Goal: Communication & Community: Connect with others

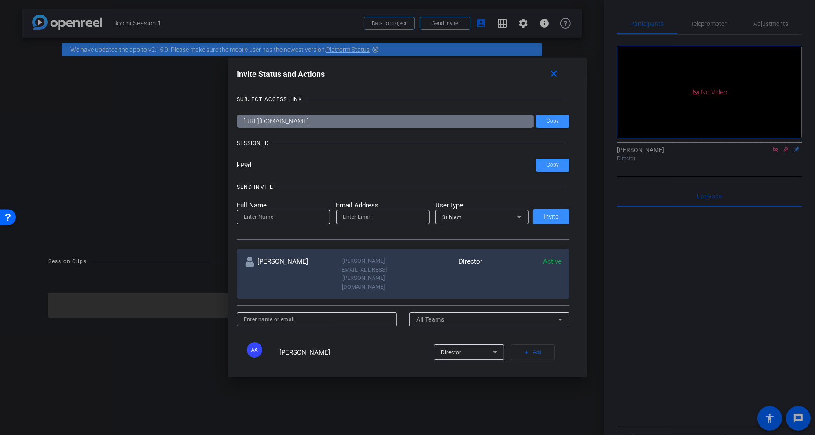
click at [517, 216] on icon at bounding box center [519, 217] width 11 height 11
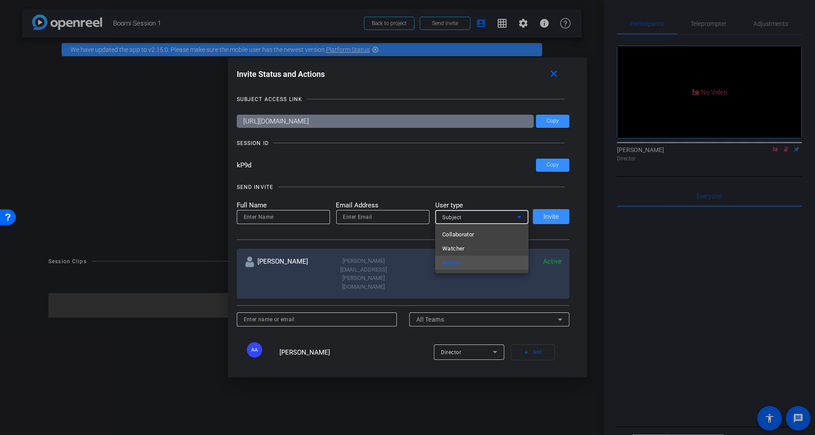
click at [502, 200] on div at bounding box center [407, 217] width 815 height 435
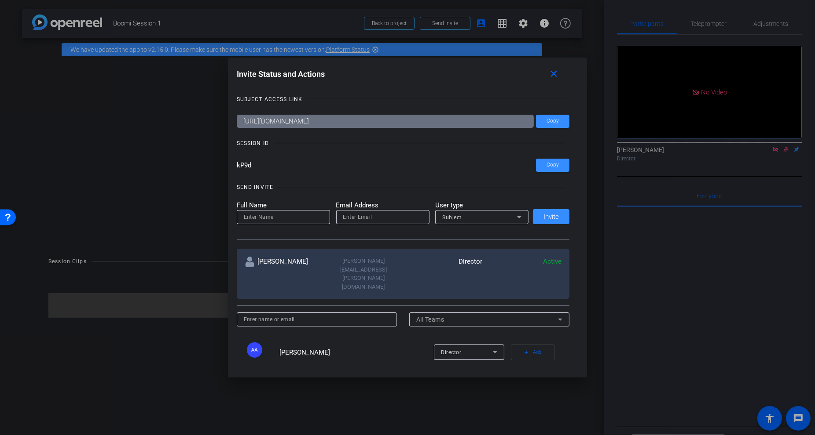
click at [519, 215] on icon at bounding box center [519, 217] width 11 height 11
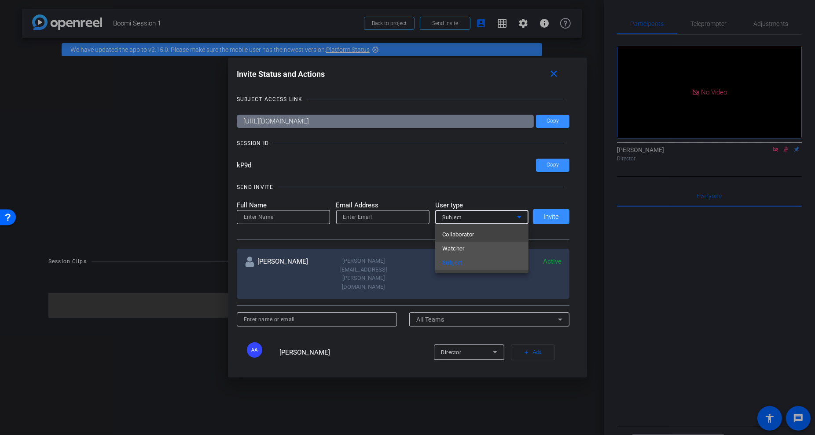
click at [492, 251] on mat-option "Watcher" at bounding box center [481, 249] width 93 height 14
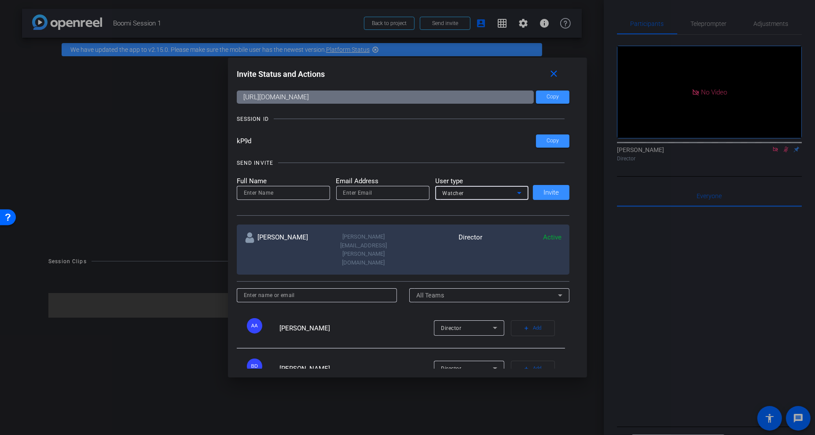
scroll to position [19, 0]
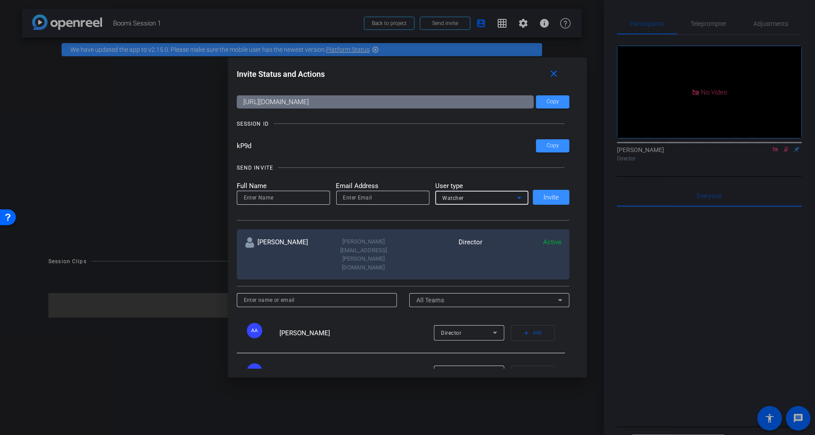
click at [298, 197] on input at bounding box center [283, 198] width 79 height 11
type input "[PERSON_NAME]"
paste input "[PERSON_NAME][EMAIL_ADDRESS][DOMAIN_NAME]"
type input "[PERSON_NAME][EMAIL_ADDRESS][DOMAIN_NAME]"
click at [551, 201] on span at bounding box center [551, 197] width 37 height 21
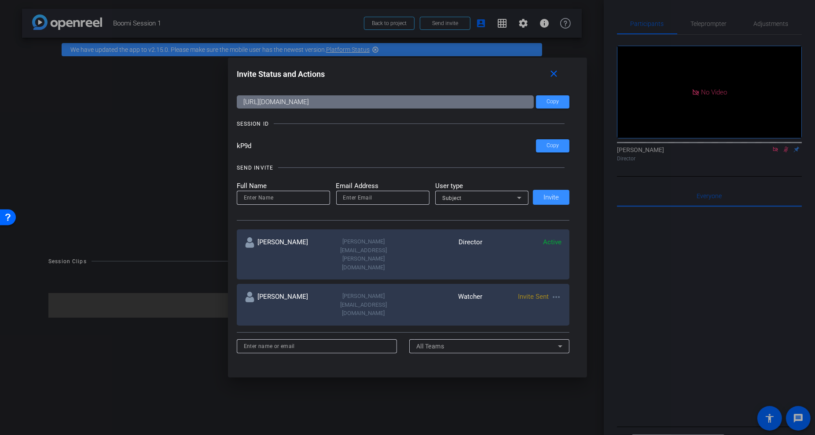
click at [299, 200] on input at bounding box center [283, 198] width 79 height 11
type input "[PERSON_NAME]"
paste input "[PERSON_NAME][EMAIL_ADDRESS][PERSON_NAME][DOMAIN_NAME]"
type input "[PERSON_NAME][EMAIL_ADDRESS][PERSON_NAME][DOMAIN_NAME]"
click at [517, 195] on icon at bounding box center [519, 198] width 11 height 11
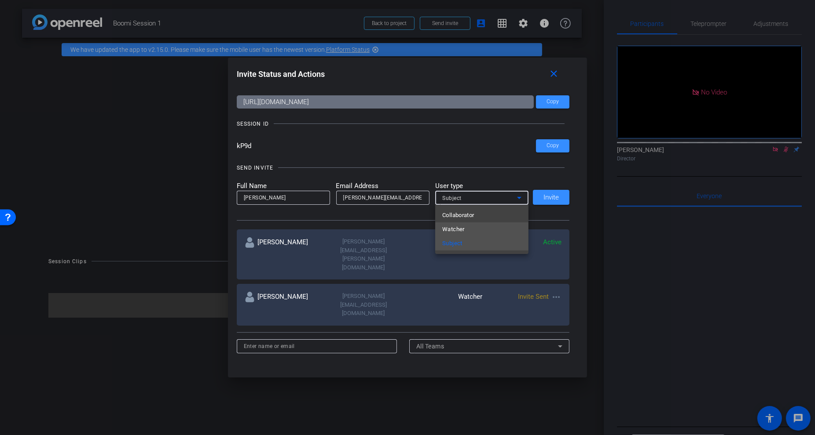
click at [492, 234] on mat-option "Watcher" at bounding box center [481, 230] width 93 height 14
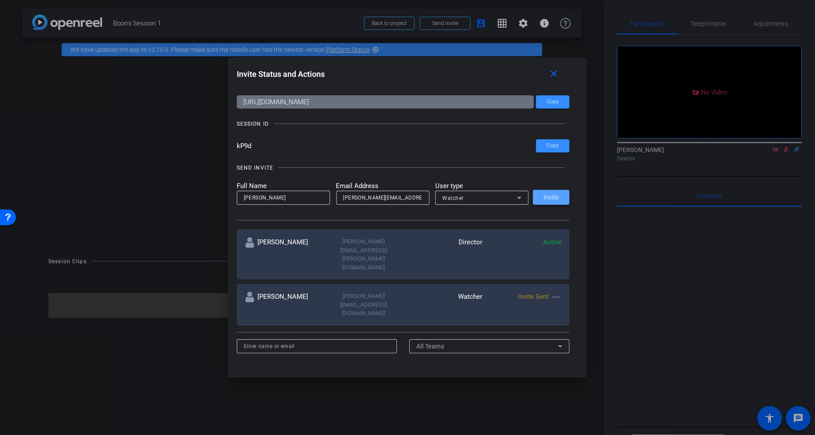
click at [549, 198] on span "Invite" at bounding box center [550, 197] width 15 height 7
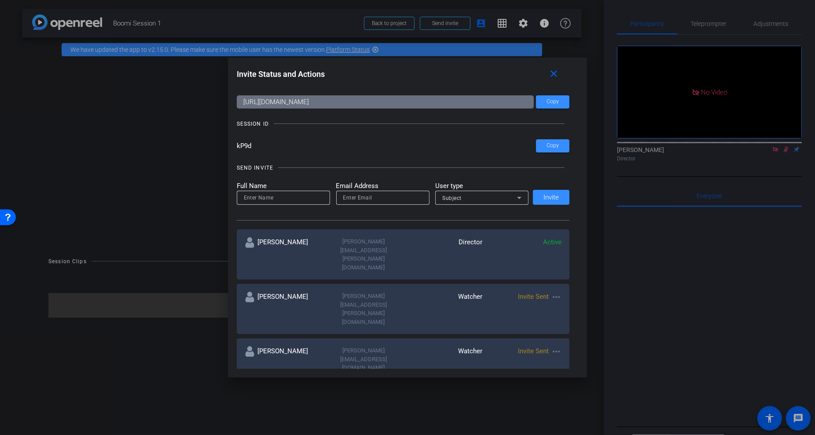
click at [274, 197] on input at bounding box center [283, 198] width 79 height 11
type input "[PERSON_NAME]"
paste input "[EMAIL_ADDRESS][DOMAIN_NAME]"
click at [483, 195] on div "Subject" at bounding box center [479, 198] width 75 height 11
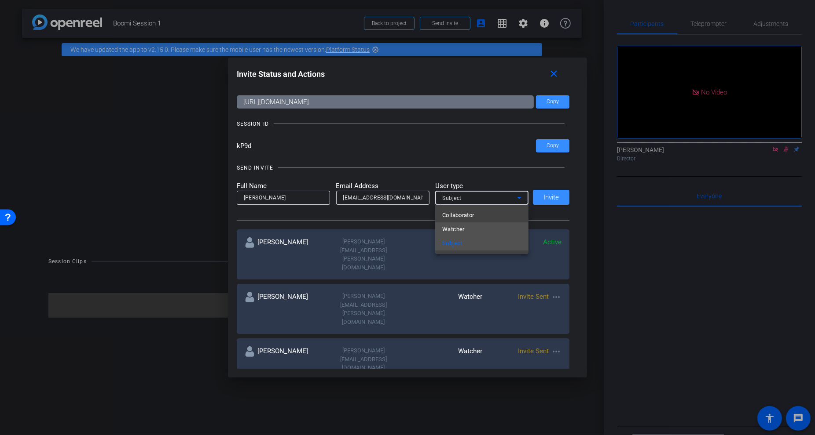
click at [480, 224] on mat-option "Watcher" at bounding box center [481, 230] width 93 height 14
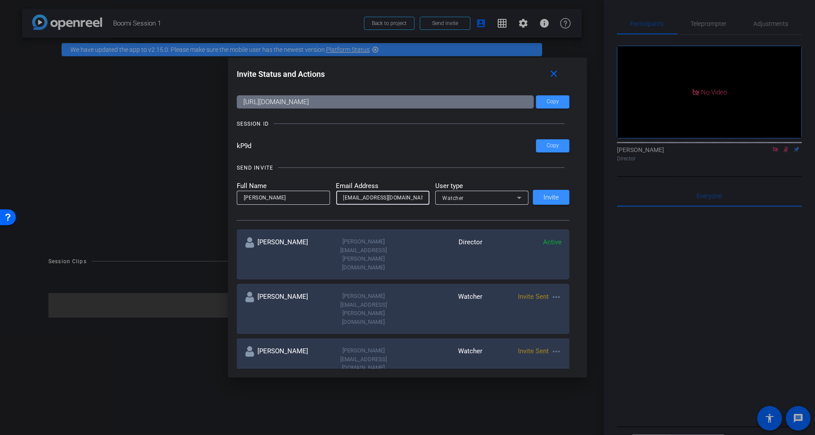
click at [358, 197] on input "[EMAIL_ADDRESS][DOMAIN_NAME]" at bounding box center [382, 198] width 79 height 11
type input "[PERSON_NAME][DOMAIN_NAME][EMAIL_ADDRESS][PERSON_NAME][DOMAIN_NAME]"
drag, startPoint x: 414, startPoint y: 201, endPoint x: 259, endPoint y: 185, distance: 155.7
click at [259, 185] on form "Full Name [PERSON_NAME] Email Address [PERSON_NAME][DOMAIN_NAME][EMAIL_ADDRESS]…" at bounding box center [383, 193] width 292 height 24
click at [545, 201] on span "Invite" at bounding box center [550, 197] width 15 height 7
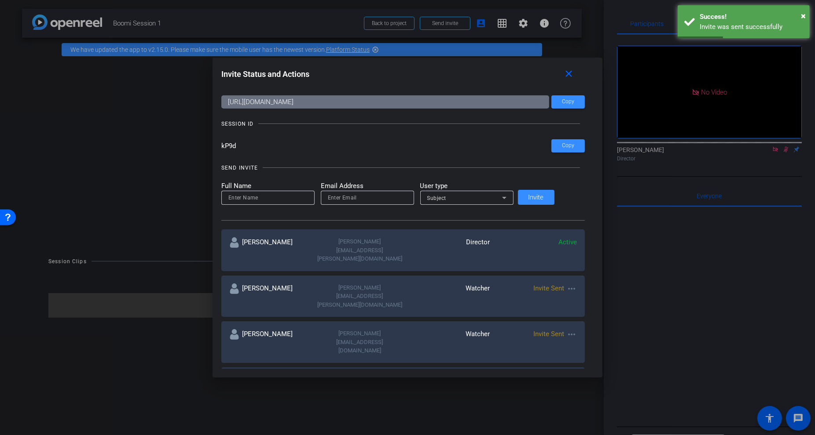
click at [302, 201] on input at bounding box center [267, 198] width 79 height 11
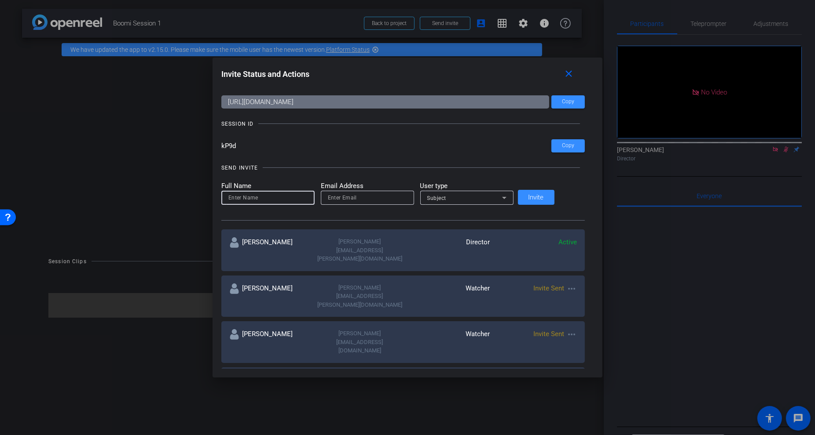
click at [349, 199] on input "email" at bounding box center [367, 198] width 79 height 11
paste input "[PERSON_NAME][EMAIL_ADDRESS][PERSON_NAME][DOMAIN_NAME]"
type input "[PERSON_NAME][EMAIL_ADDRESS][PERSON_NAME][DOMAIN_NAME]"
click at [509, 194] on icon at bounding box center [504, 198] width 11 height 11
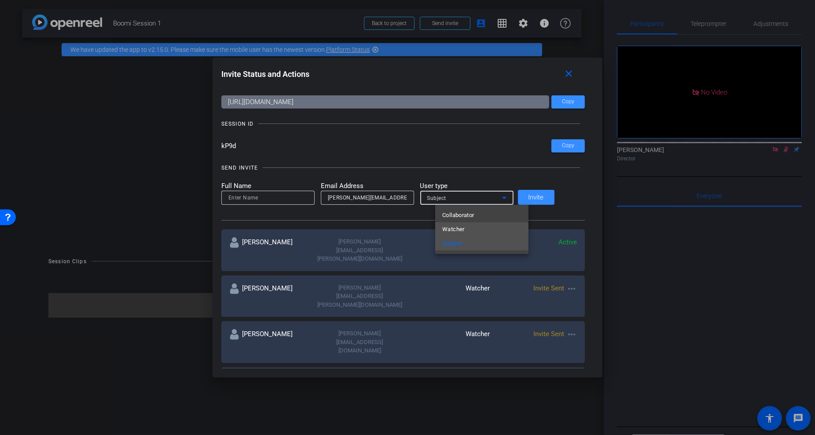
click at [487, 227] on mat-option "Watcher" at bounding box center [481, 230] width 93 height 14
click at [301, 197] on input at bounding box center [267, 198] width 79 height 11
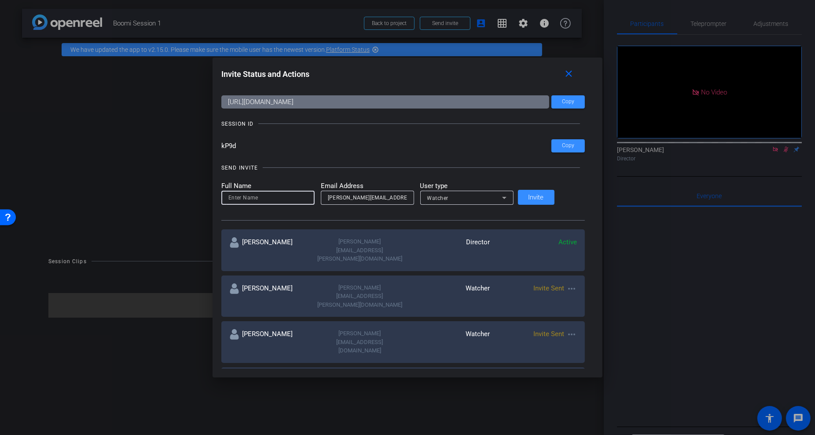
paste input "[PERSON_NAME]"
type input "[PERSON_NAME]"
click at [554, 198] on span at bounding box center [536, 197] width 37 height 21
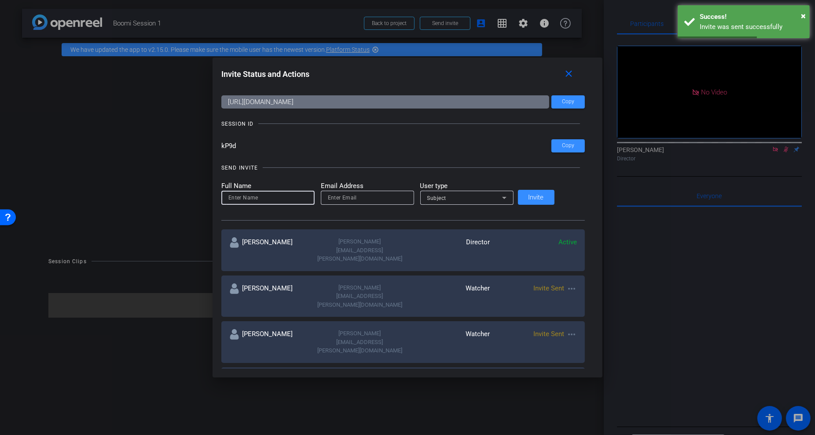
click at [281, 197] on input at bounding box center [267, 198] width 79 height 11
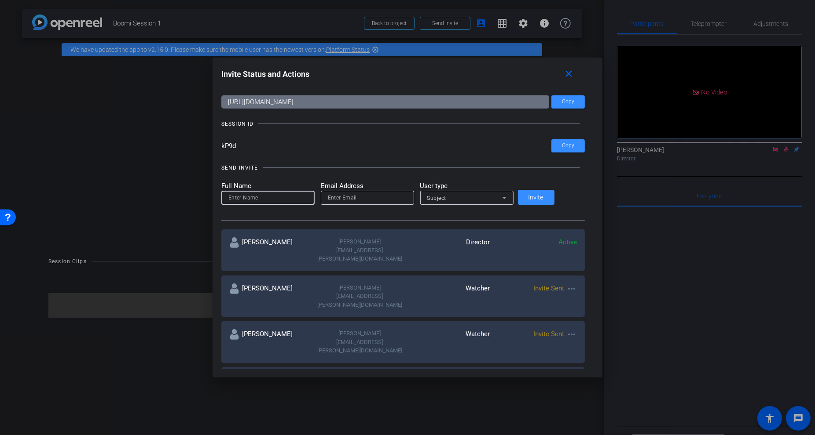
click at [381, 201] on input "email" at bounding box center [367, 198] width 79 height 11
paste input "[EMAIL_ADDRESS][DOMAIN_NAME]"
type input "[EMAIL_ADDRESS][DOMAIN_NAME]"
click at [298, 194] on input at bounding box center [267, 198] width 79 height 11
type input "Brain [PERSON_NAME]"
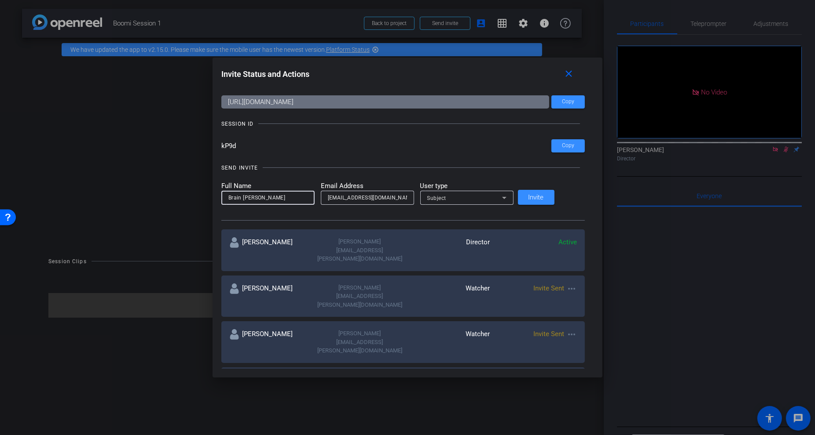
click at [509, 199] on icon at bounding box center [504, 198] width 11 height 11
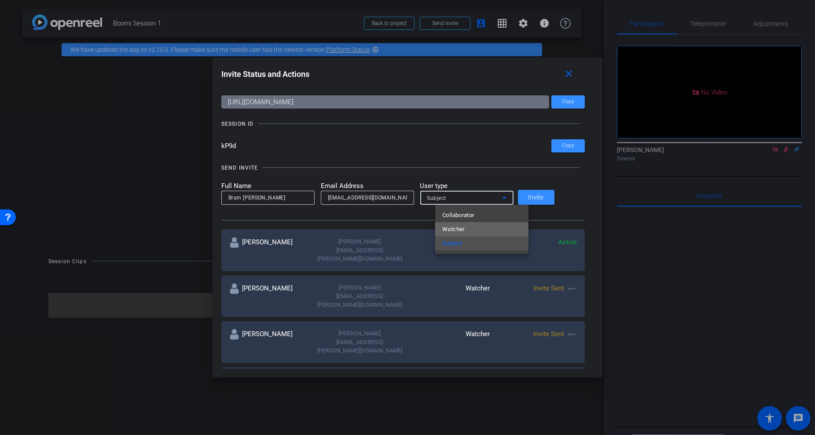
click at [488, 225] on mat-option "Watcher" at bounding box center [481, 230] width 93 height 14
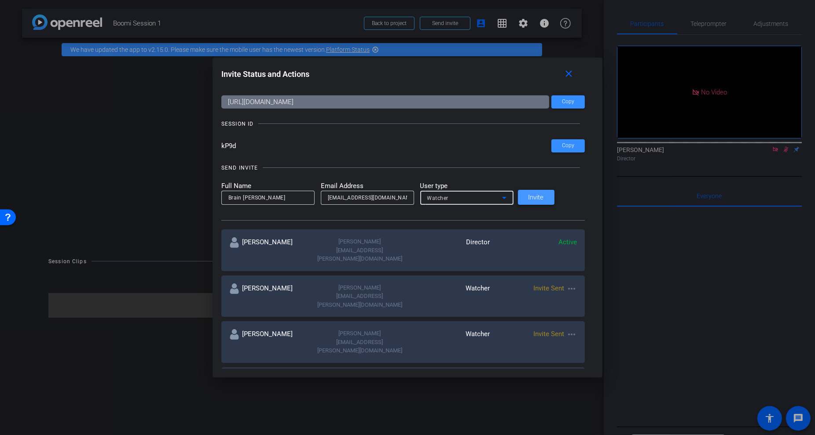
click at [544, 195] on span "Invite" at bounding box center [535, 197] width 15 height 7
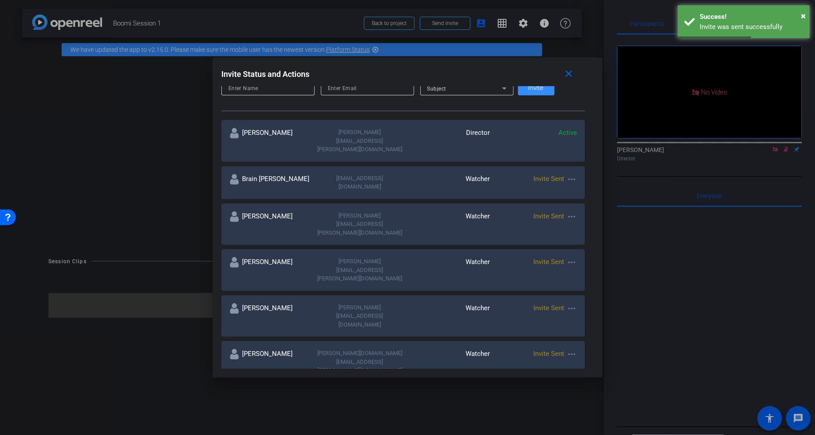
scroll to position [139, 0]
